Goal: Information Seeking & Learning: Learn about a topic

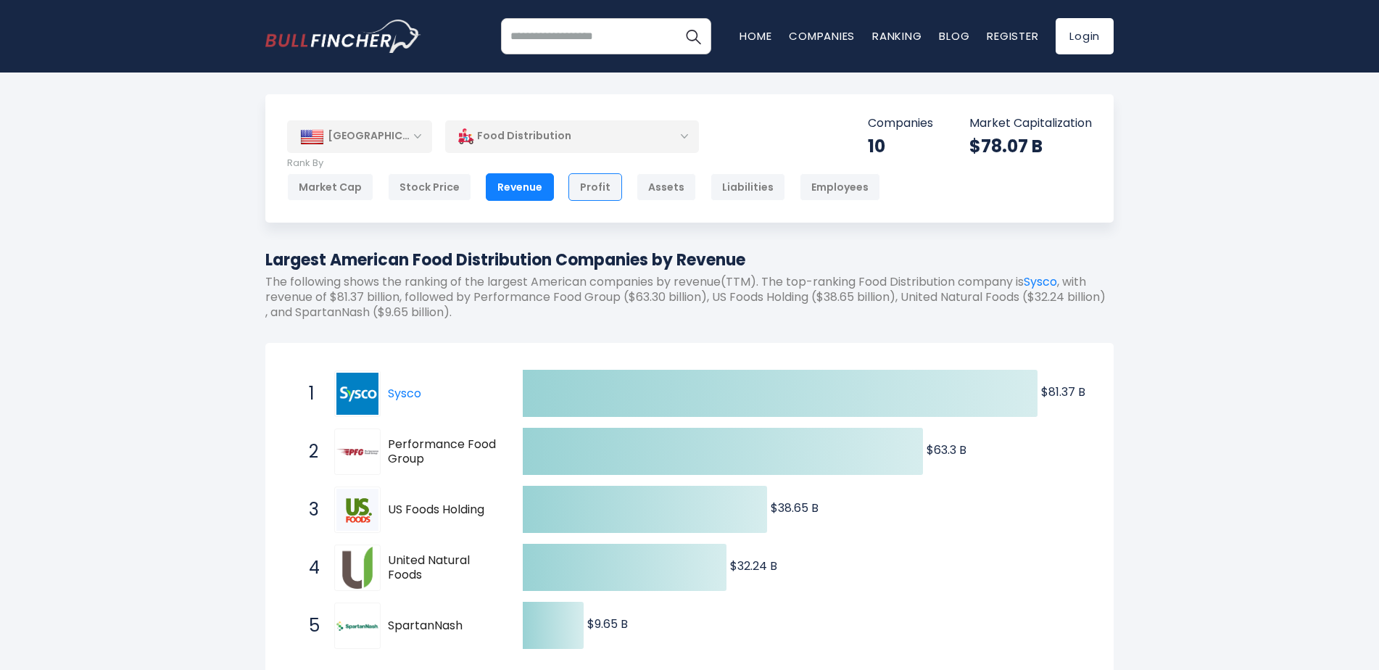
click at [602, 192] on div "Profit" at bounding box center [595, 187] width 54 height 28
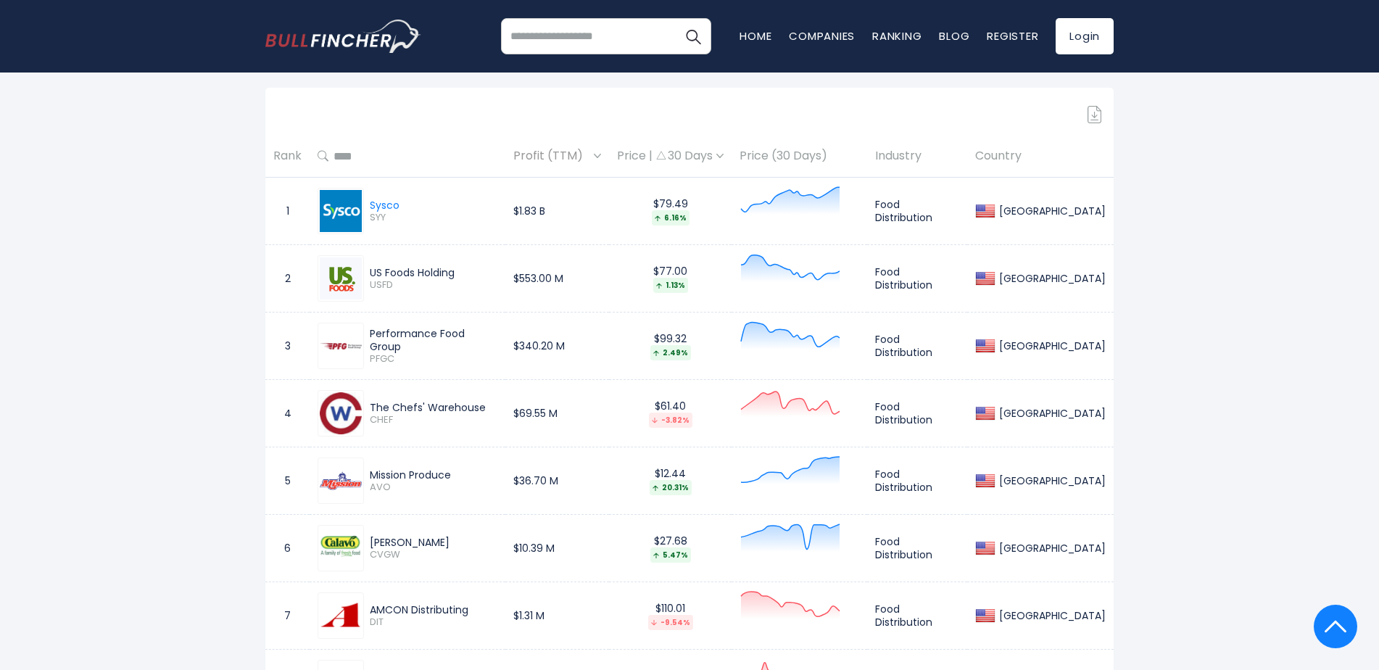
scroll to position [290, 0]
